Goal: Task Accomplishment & Management: Manage account settings

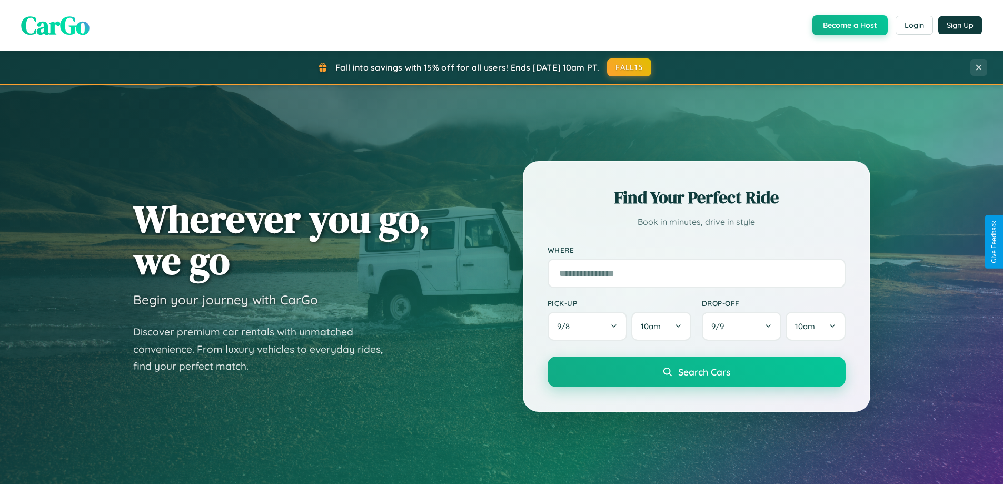
scroll to position [725, 0]
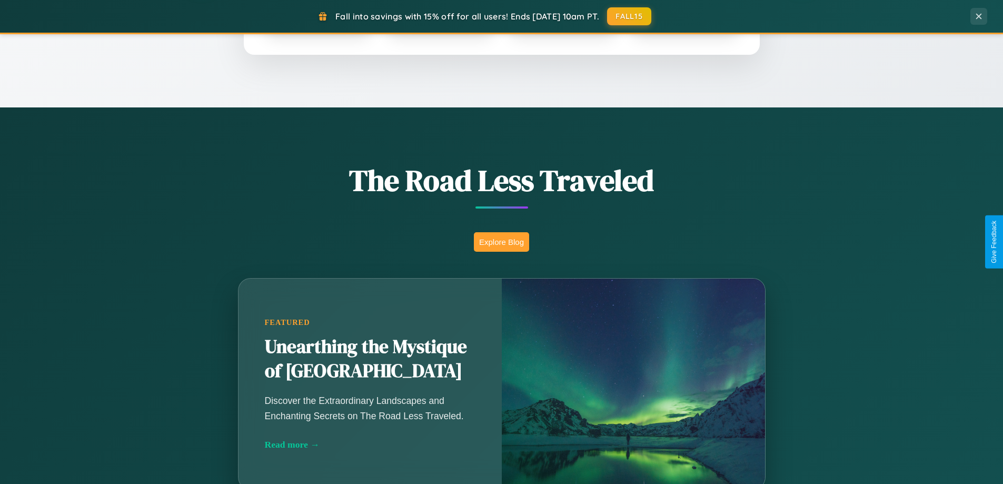
click at [501, 242] on button "Explore Blog" at bounding box center [501, 241] width 55 height 19
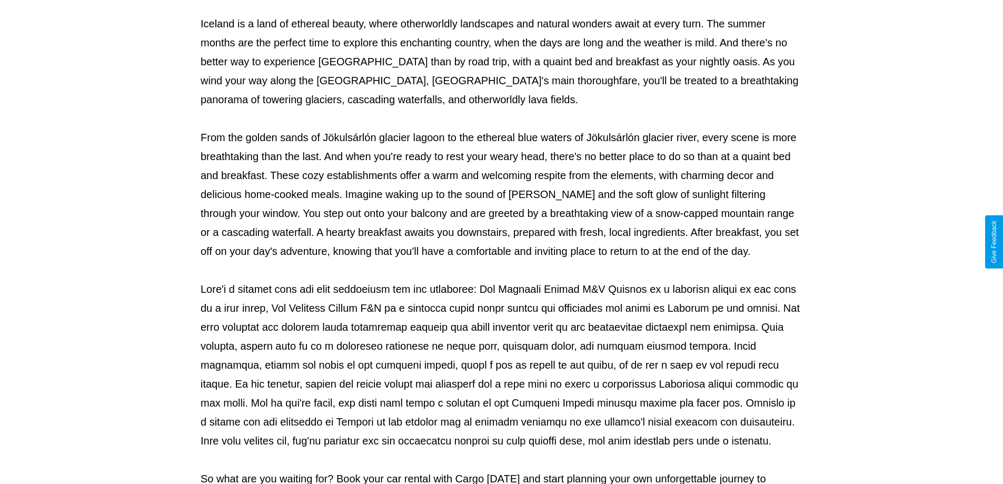
scroll to position [341, 0]
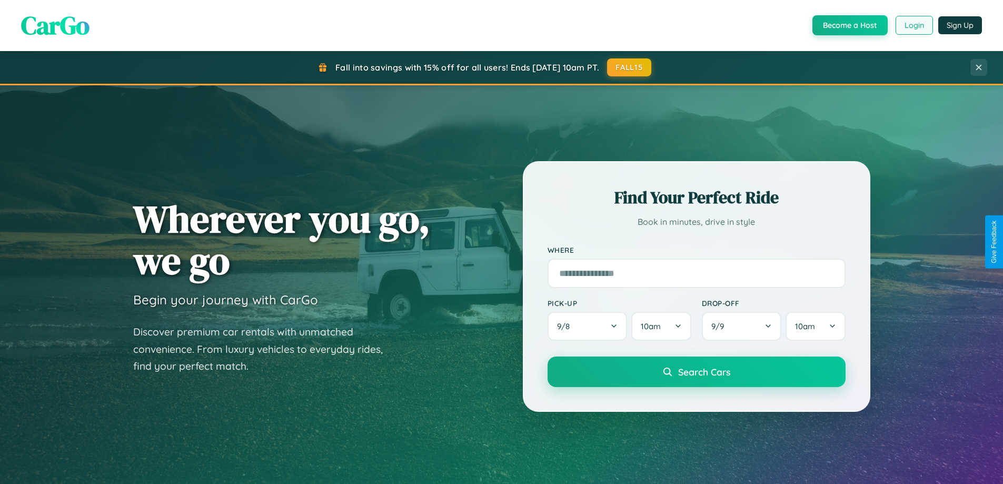
click at [914, 25] on button "Login" at bounding box center [914, 25] width 37 height 19
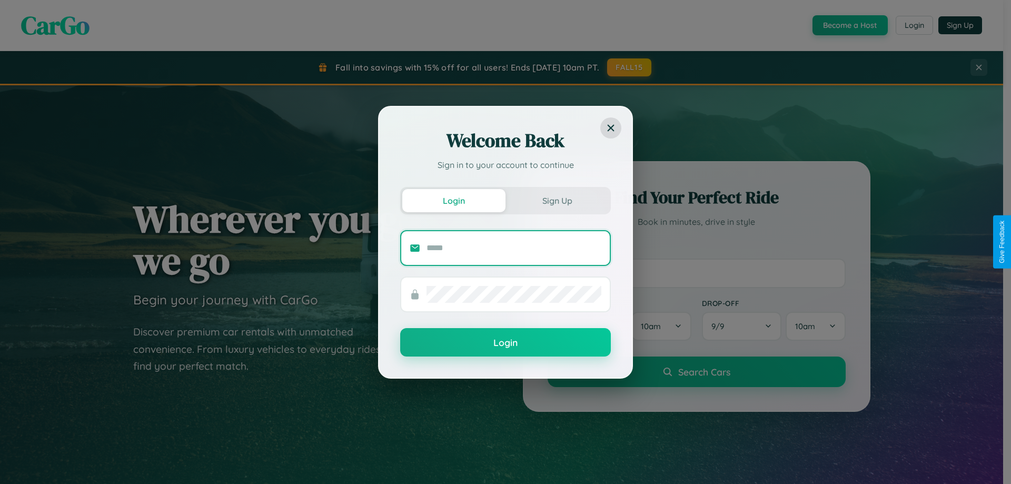
click at [514, 247] on input "text" at bounding box center [514, 248] width 175 height 17
type input "**********"
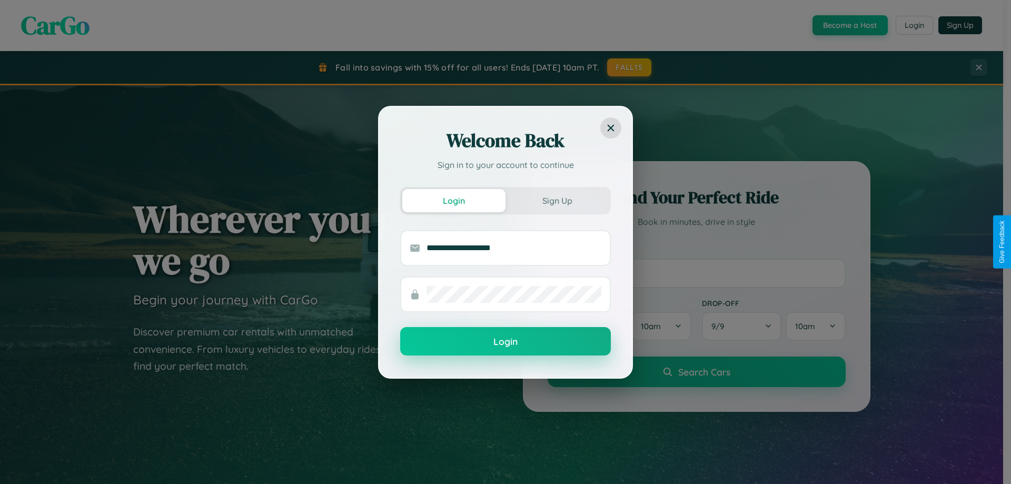
click at [506, 342] on button "Login" at bounding box center [505, 341] width 211 height 28
click at [630, 67] on div "Welcome Back Sign in to your account to continue Login Sign Up Login" at bounding box center [505, 242] width 1011 height 484
